Goal: Task Accomplishment & Management: Complete application form

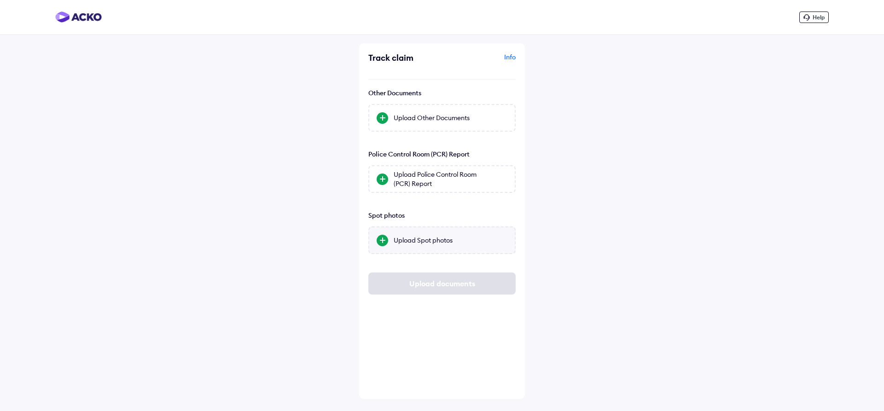
click at [418, 235] on div "Upload Spot photos" at bounding box center [441, 240] width 147 height 28
click at [0, 0] on input "Upload Spot photos" at bounding box center [0, 0] width 0 height 0
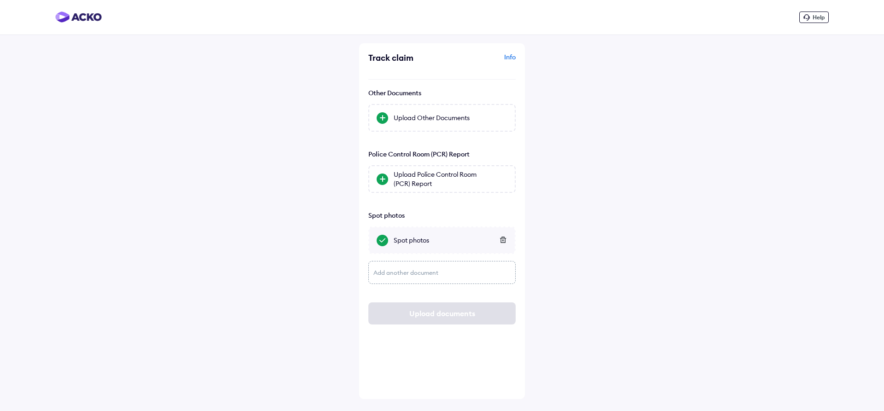
click at [452, 273] on div "Add another document" at bounding box center [441, 272] width 147 height 23
click at [427, 276] on div "Upload another page" at bounding box center [451, 274] width 114 height 9
click at [0, 0] on input "Upload another page" at bounding box center [0, 0] width 0 height 0
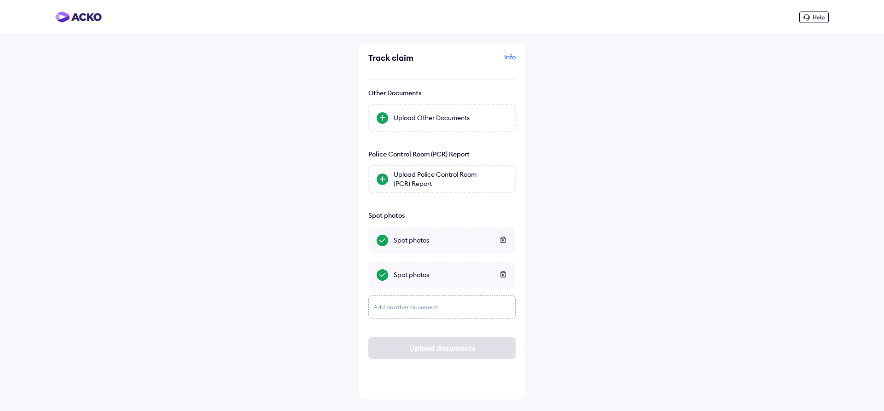
click at [417, 301] on div "Add another document" at bounding box center [441, 307] width 147 height 23
click at [418, 311] on div "Upload another page" at bounding box center [451, 309] width 114 height 9
click at [0, 0] on input "Upload another page" at bounding box center [0, 0] width 0 height 0
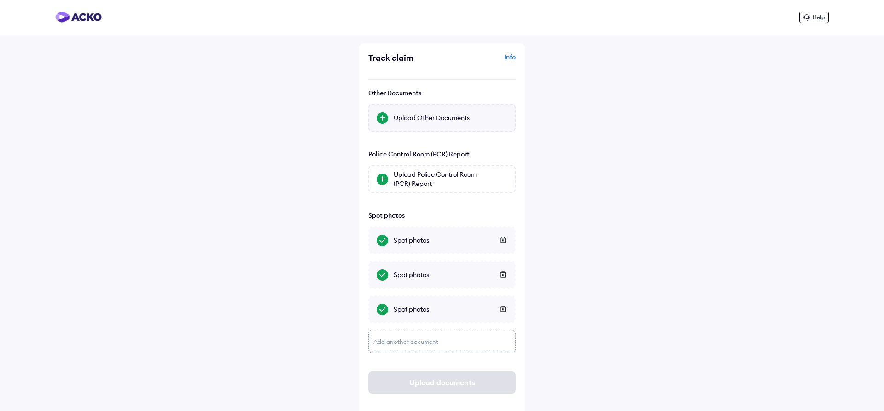
click at [394, 116] on div "Upload Other Documents" at bounding box center [451, 117] width 114 height 9
click at [0, 0] on input "Upload Other Documents" at bounding box center [0, 0] width 0 height 0
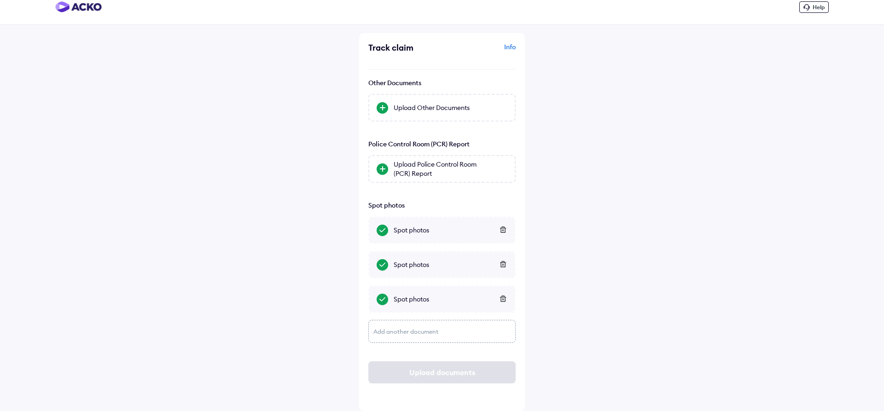
click at [512, 46] on div "Info" at bounding box center [479, 50] width 71 height 17
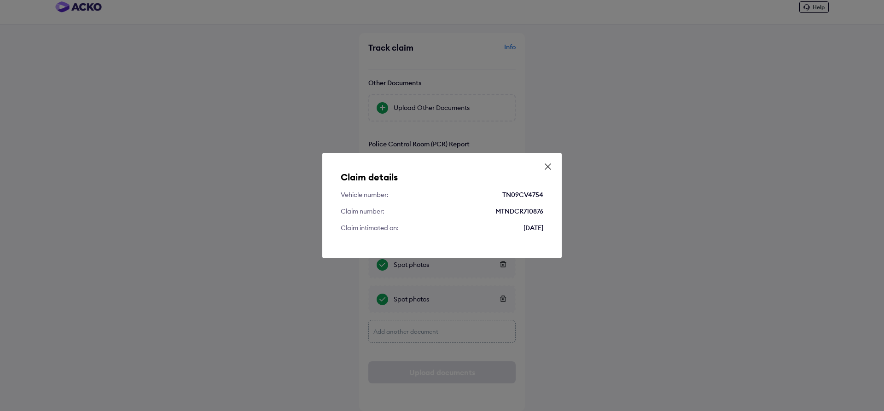
click at [549, 166] on icon at bounding box center [547, 166] width 9 height 9
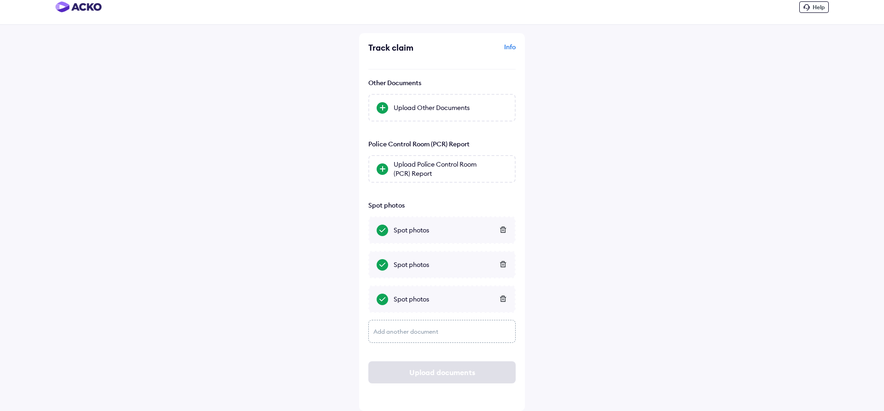
click at [428, 372] on div "Upload documents" at bounding box center [441, 372] width 147 height 22
click at [601, 226] on div "Help Track claim Info Other Documents Upload Other Documents Police Control Roo…" at bounding box center [442, 200] width 884 height 421
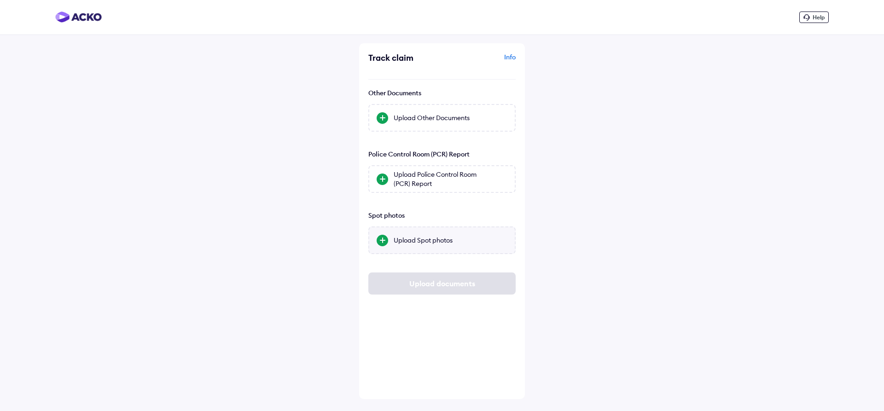
click at [429, 239] on div "Upload Spot photos" at bounding box center [451, 240] width 114 height 9
click at [0, 0] on input "Upload Spot photos" at bounding box center [0, 0] width 0 height 0
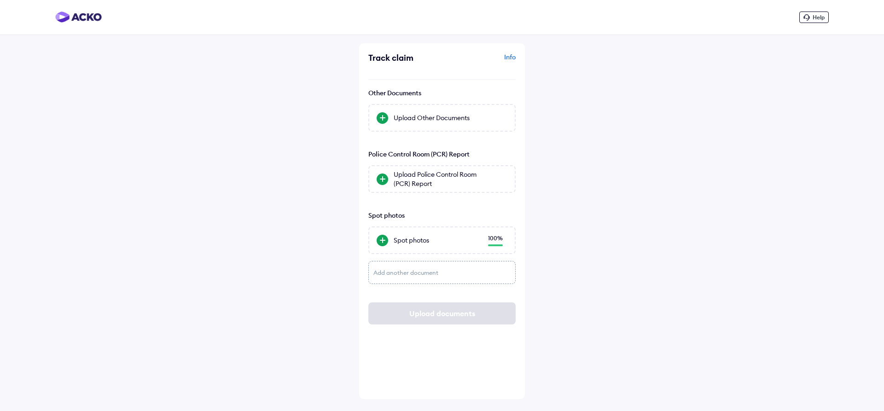
click at [429, 310] on div "Upload documents" at bounding box center [441, 313] width 147 height 22
click at [508, 55] on div "Info" at bounding box center [479, 60] width 71 height 17
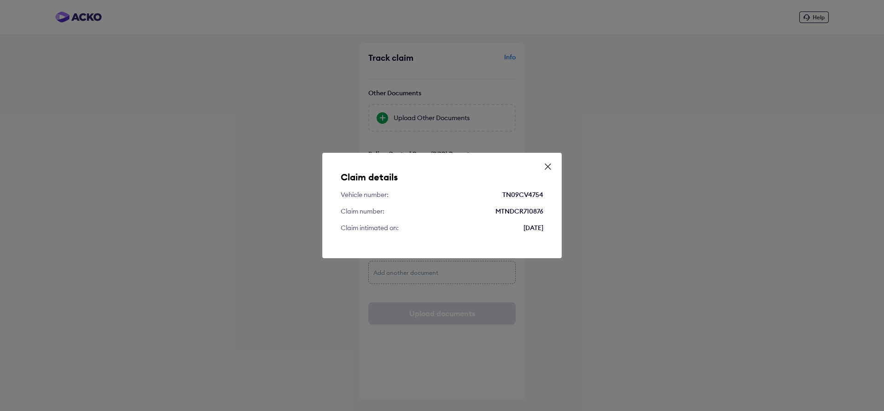
click at [546, 165] on icon at bounding box center [548, 167] width 6 height 6
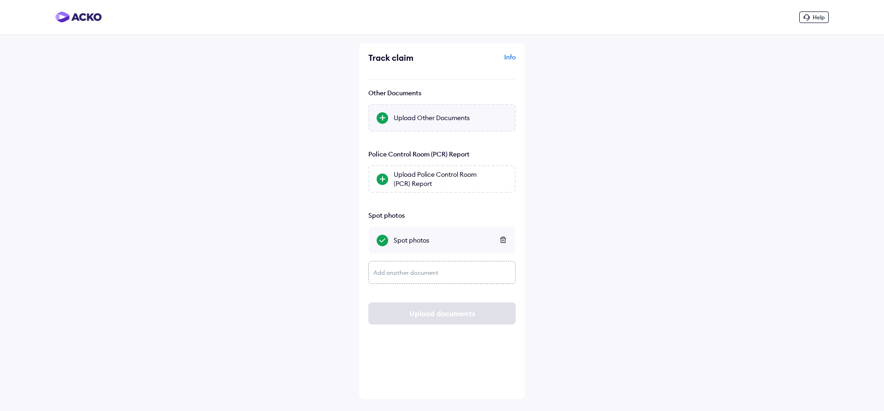
click at [429, 117] on div "Upload Other Documents" at bounding box center [451, 117] width 114 height 9
click at [0, 0] on input "Upload Other Documents" at bounding box center [0, 0] width 0 height 0
click at [426, 178] on div "Upload Police Control Room (PCR) Report" at bounding box center [451, 179] width 114 height 18
click at [0, 0] on input "Upload Police Control Room (PCR) Report" at bounding box center [0, 0] width 0 height 0
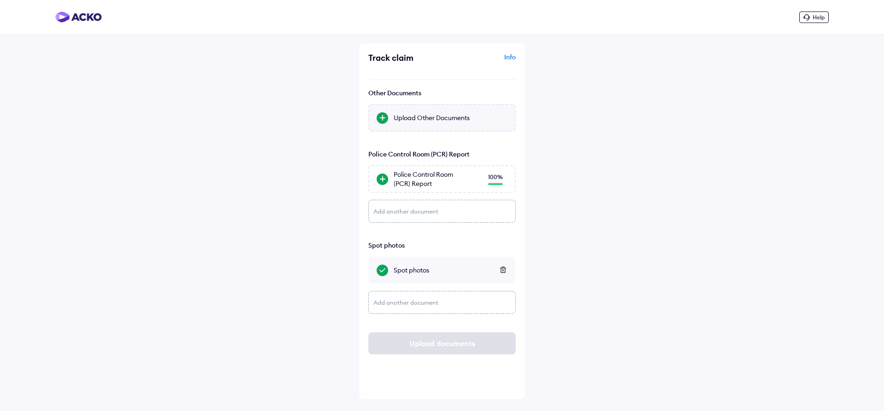
click at [427, 119] on div "Upload Other Documents" at bounding box center [451, 117] width 114 height 9
click at [0, 0] on input "Upload Other Documents" at bounding box center [0, 0] width 0 height 0
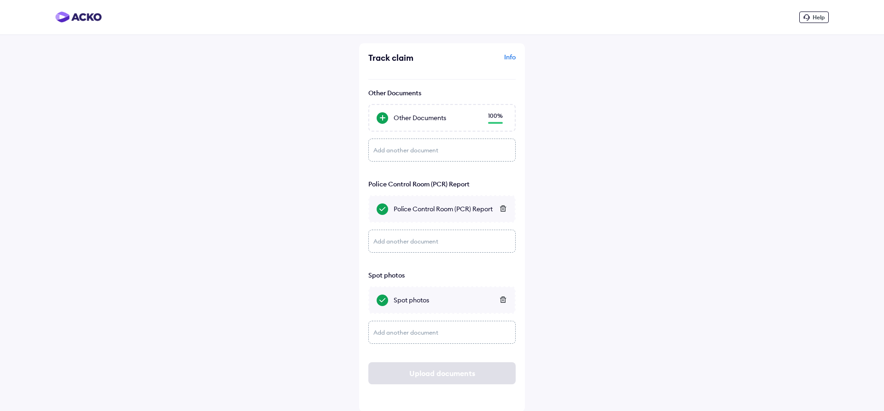
scroll to position [1, 0]
click at [451, 379] on div "Upload documents" at bounding box center [441, 372] width 147 height 22
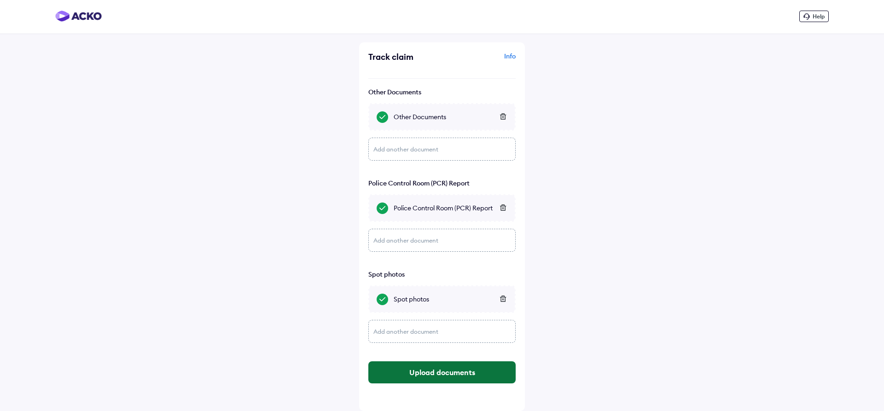
click at [437, 371] on button "Upload documents" at bounding box center [441, 372] width 147 height 22
